Goal: Navigation & Orientation: Find specific page/section

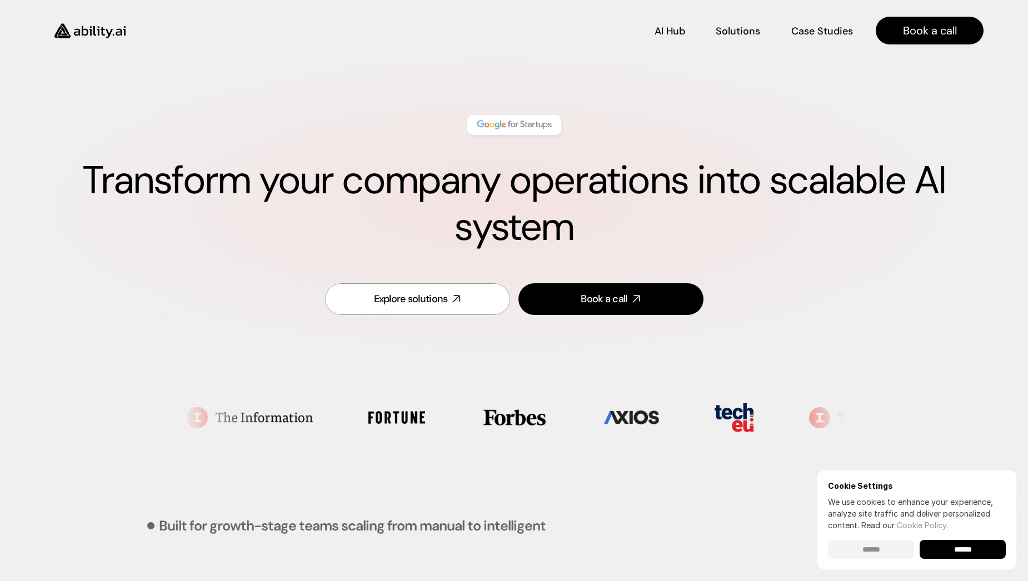
click at [892, 553] on input "******" at bounding box center [871, 549] width 86 height 19
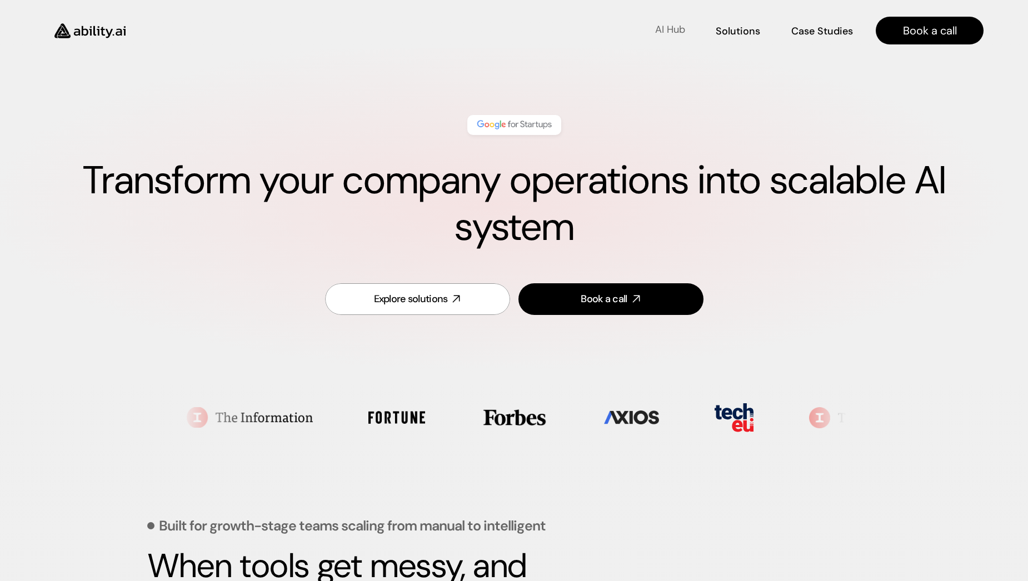
click at [671, 23] on link "AI Hub AI Hub" at bounding box center [669, 30] width 31 height 19
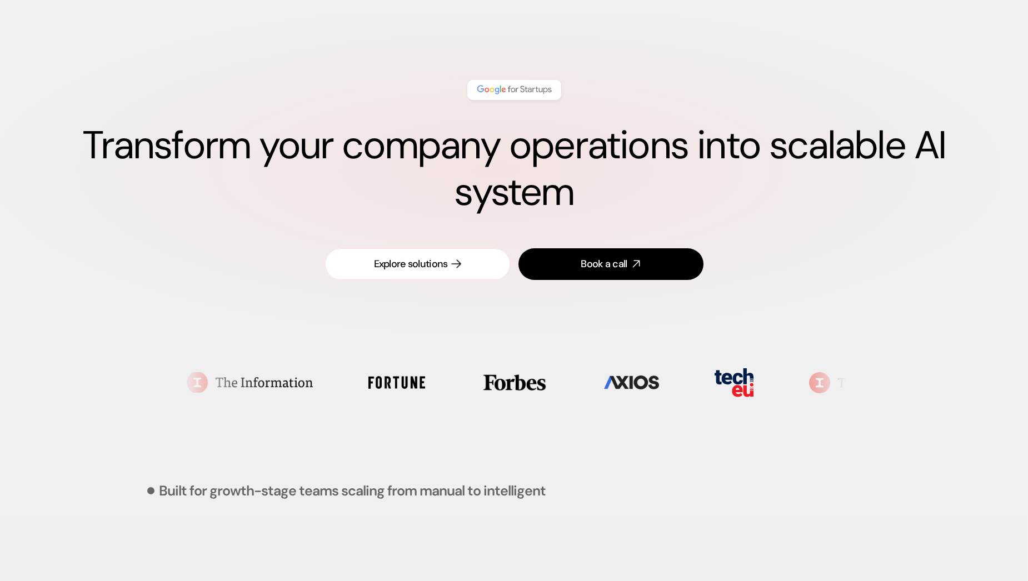
click at [468, 264] on link "Explore solutions" at bounding box center [417, 264] width 185 height 32
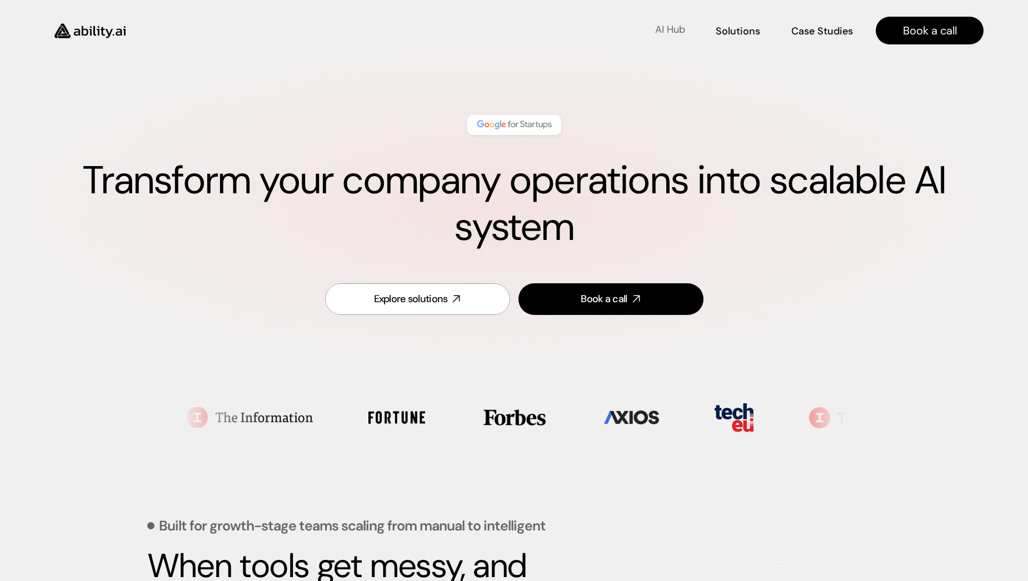
click at [671, 34] on p "AI Hub" at bounding box center [670, 30] width 30 height 14
